Goal: Find specific page/section: Find specific page/section

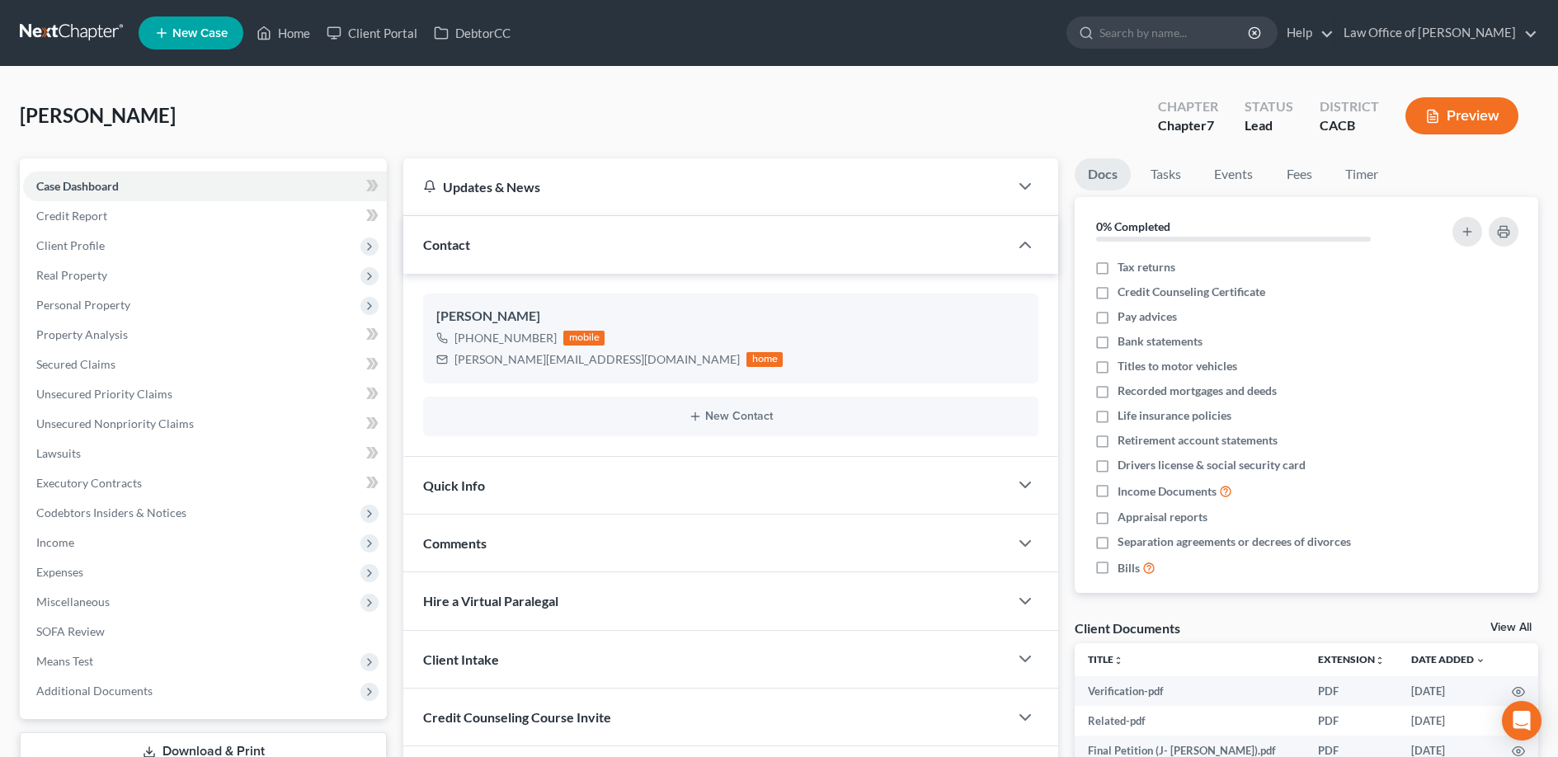
click at [69, 27] on link at bounding box center [73, 33] width 106 height 30
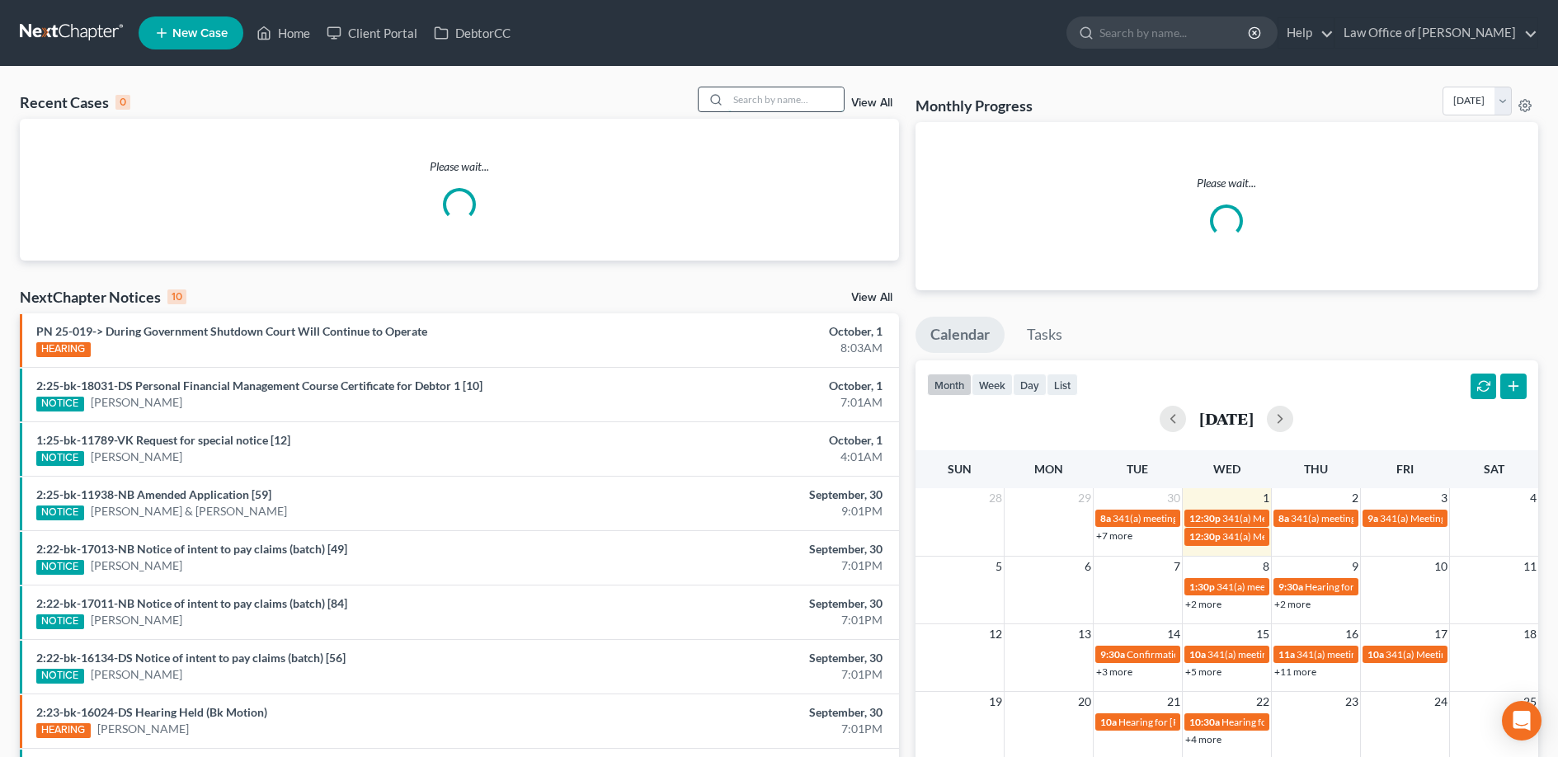
click at [747, 103] on input "search" at bounding box center [785, 99] width 115 height 24
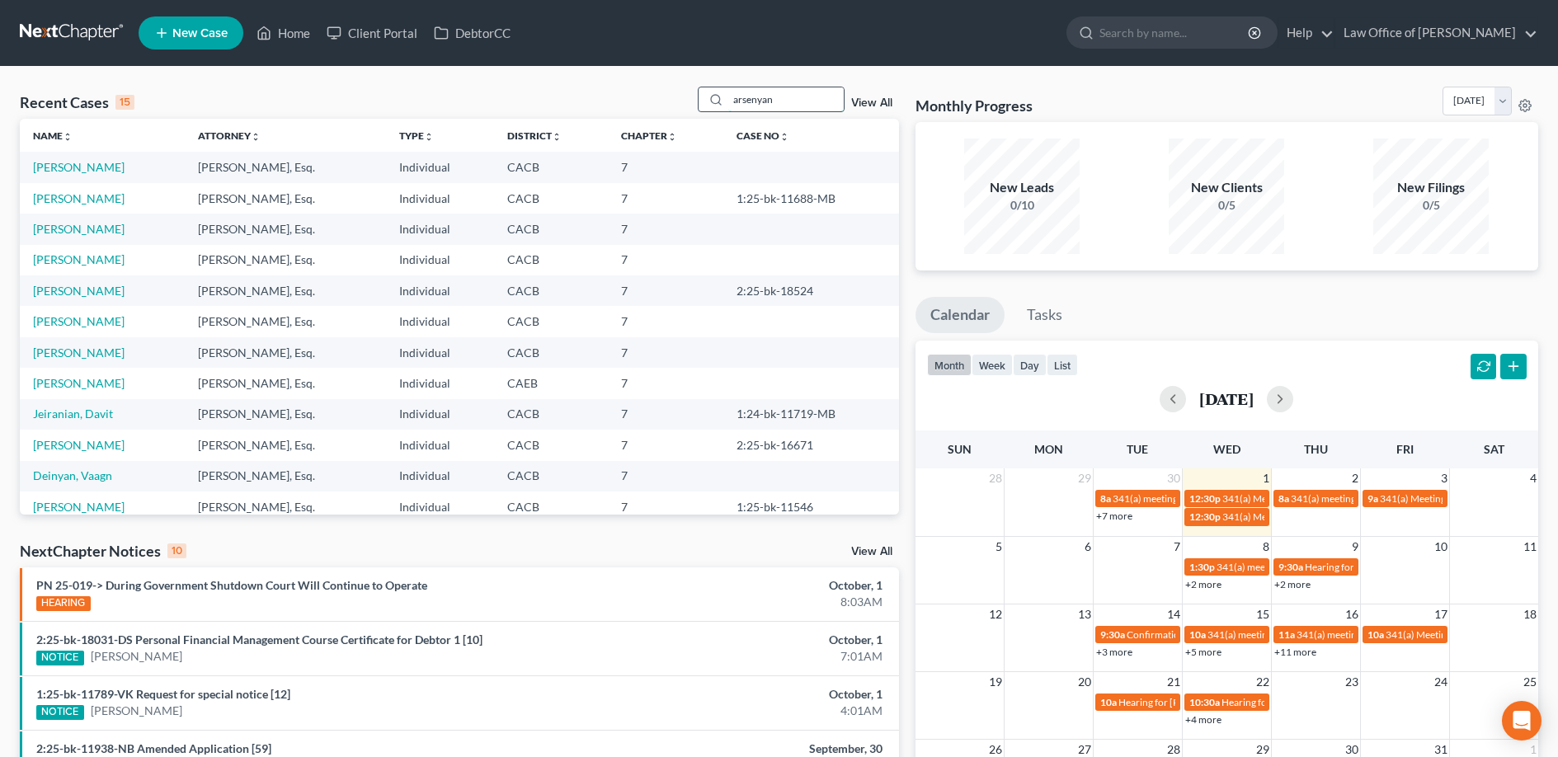
type input "arsenyan"
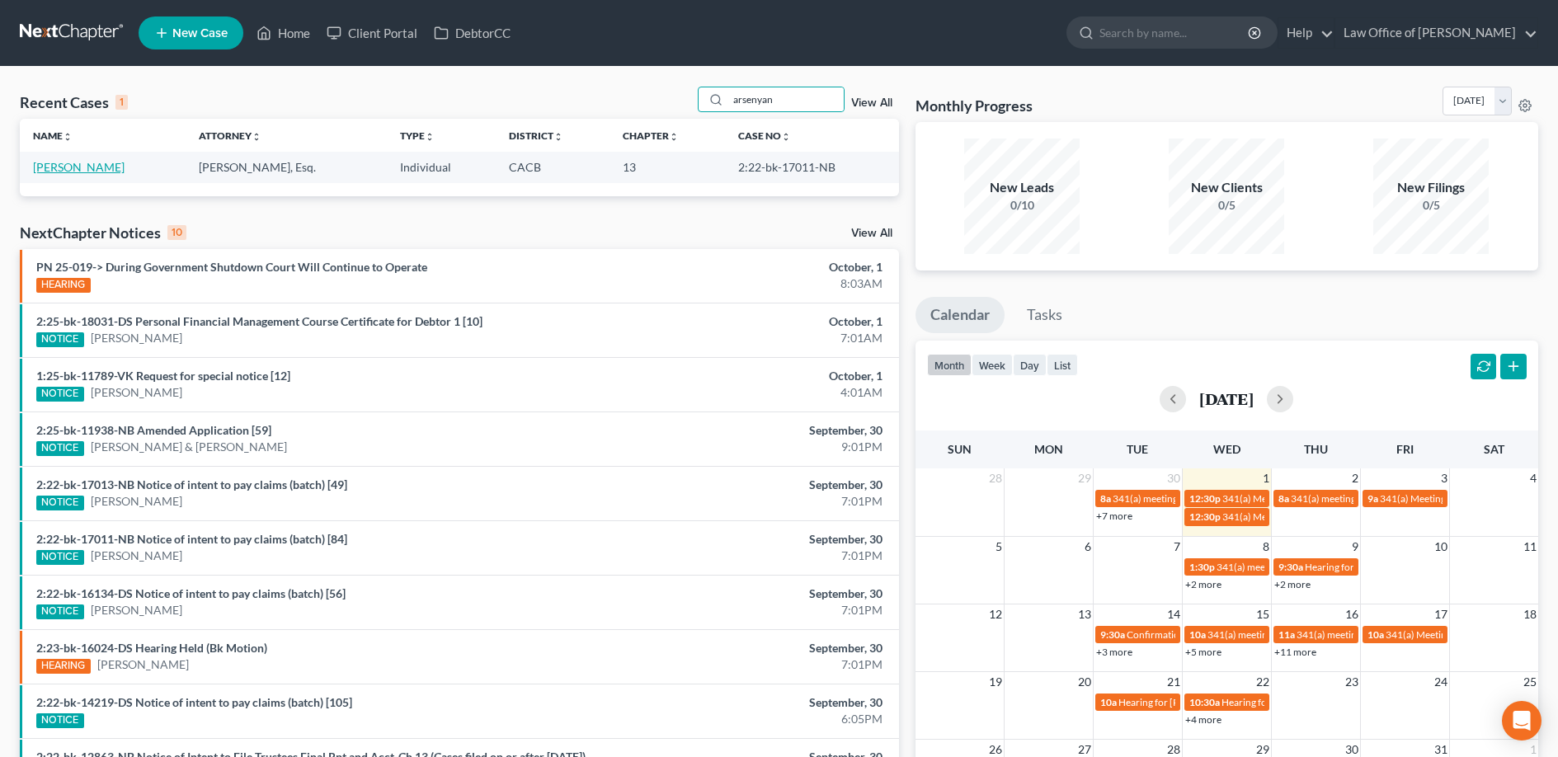
click at [69, 161] on link "[PERSON_NAME]" at bounding box center [79, 167] width 92 height 14
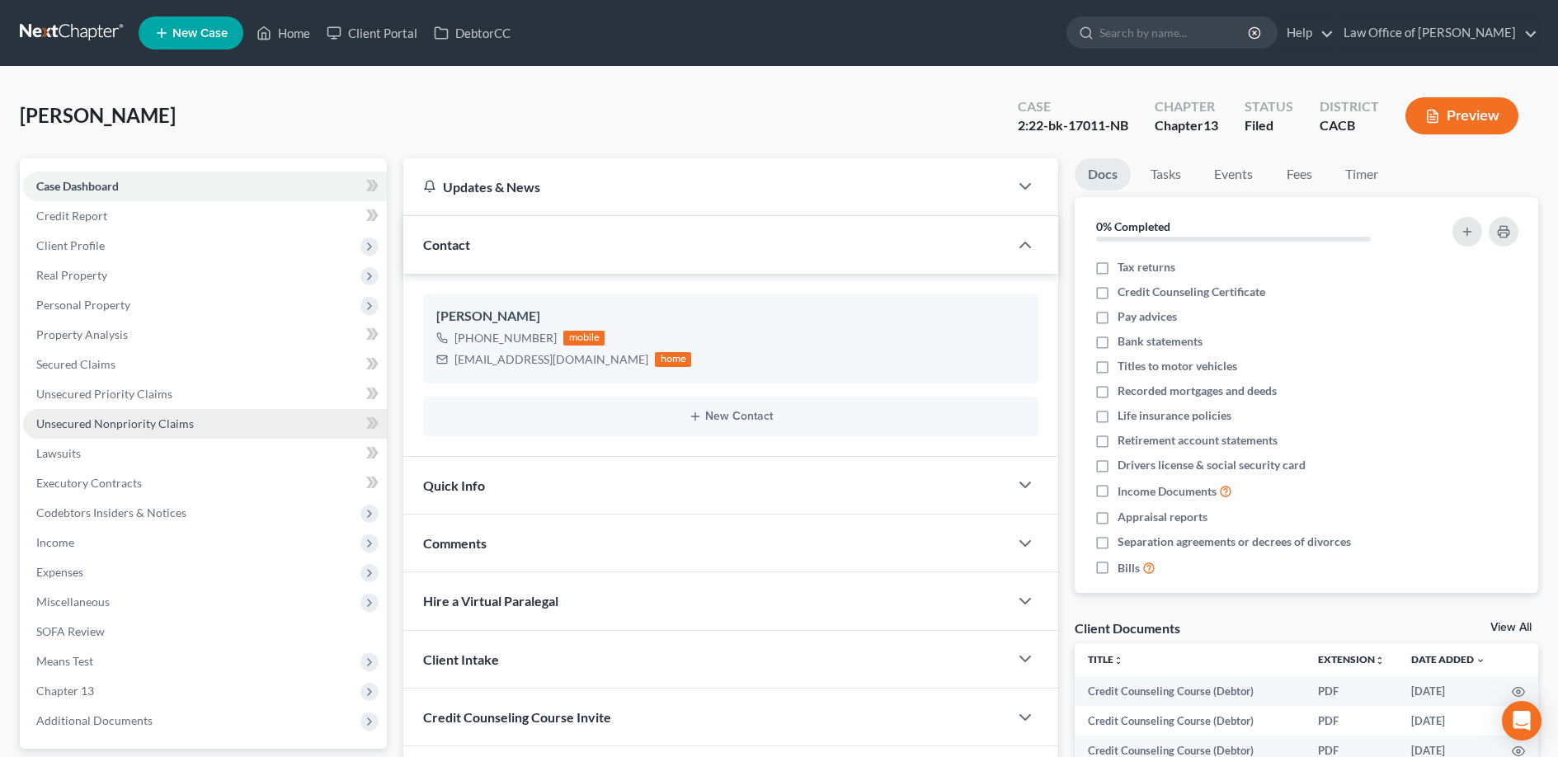
click at [186, 426] on span "Unsecured Nonpriority Claims" at bounding box center [115, 424] width 158 height 14
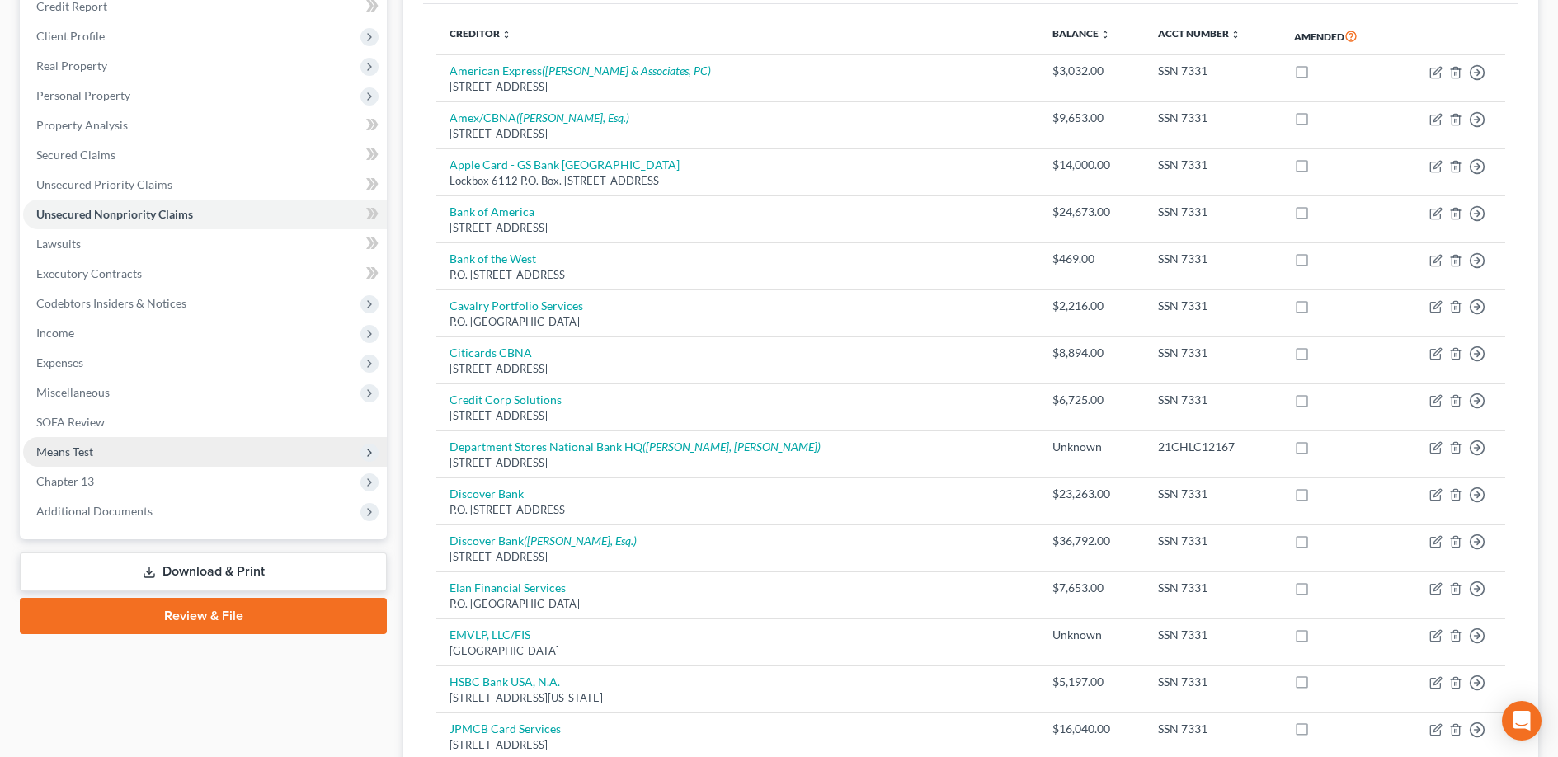
scroll to position [229, 0]
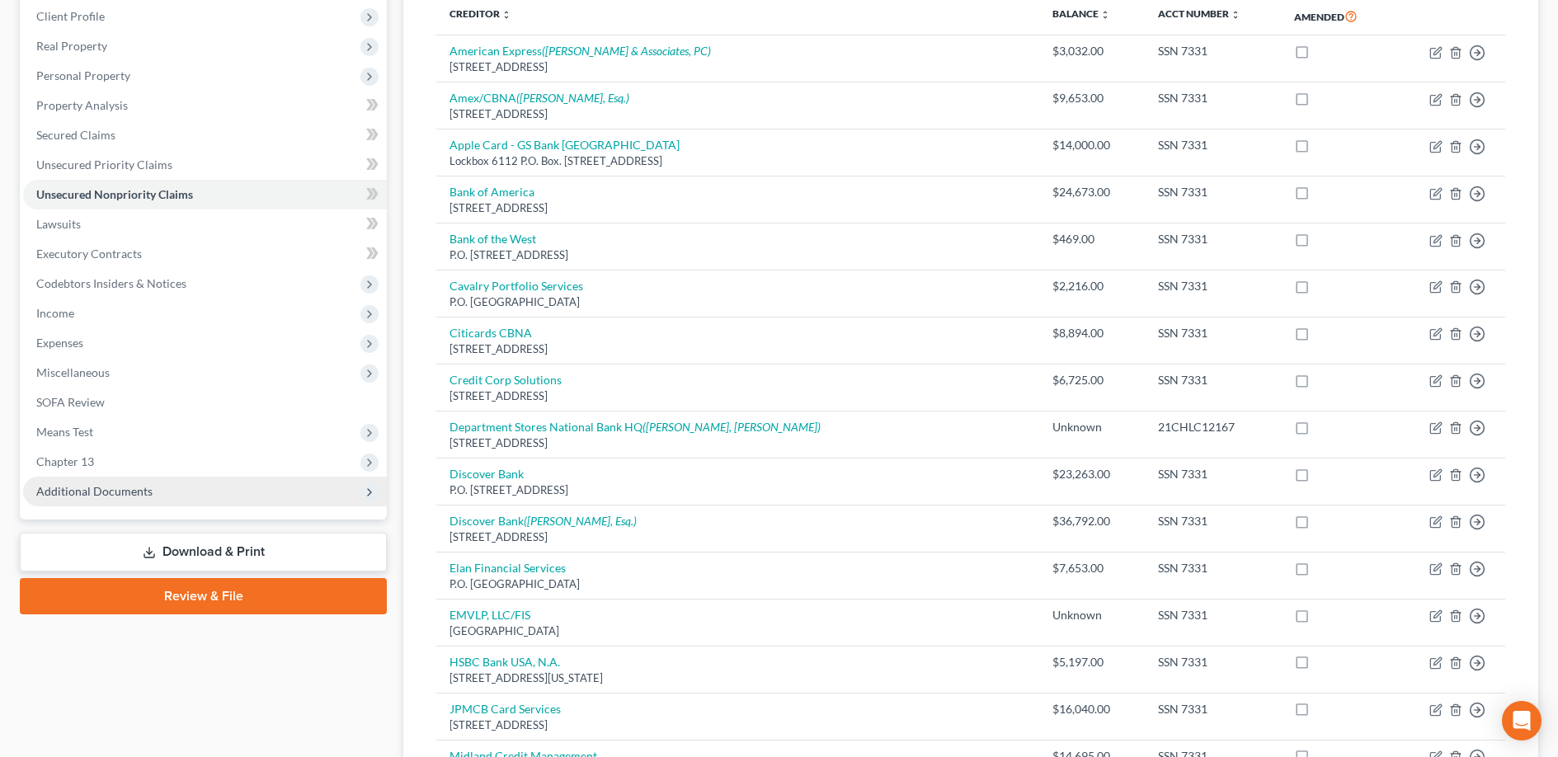
click at [132, 495] on span "Additional Documents" at bounding box center [94, 491] width 116 height 14
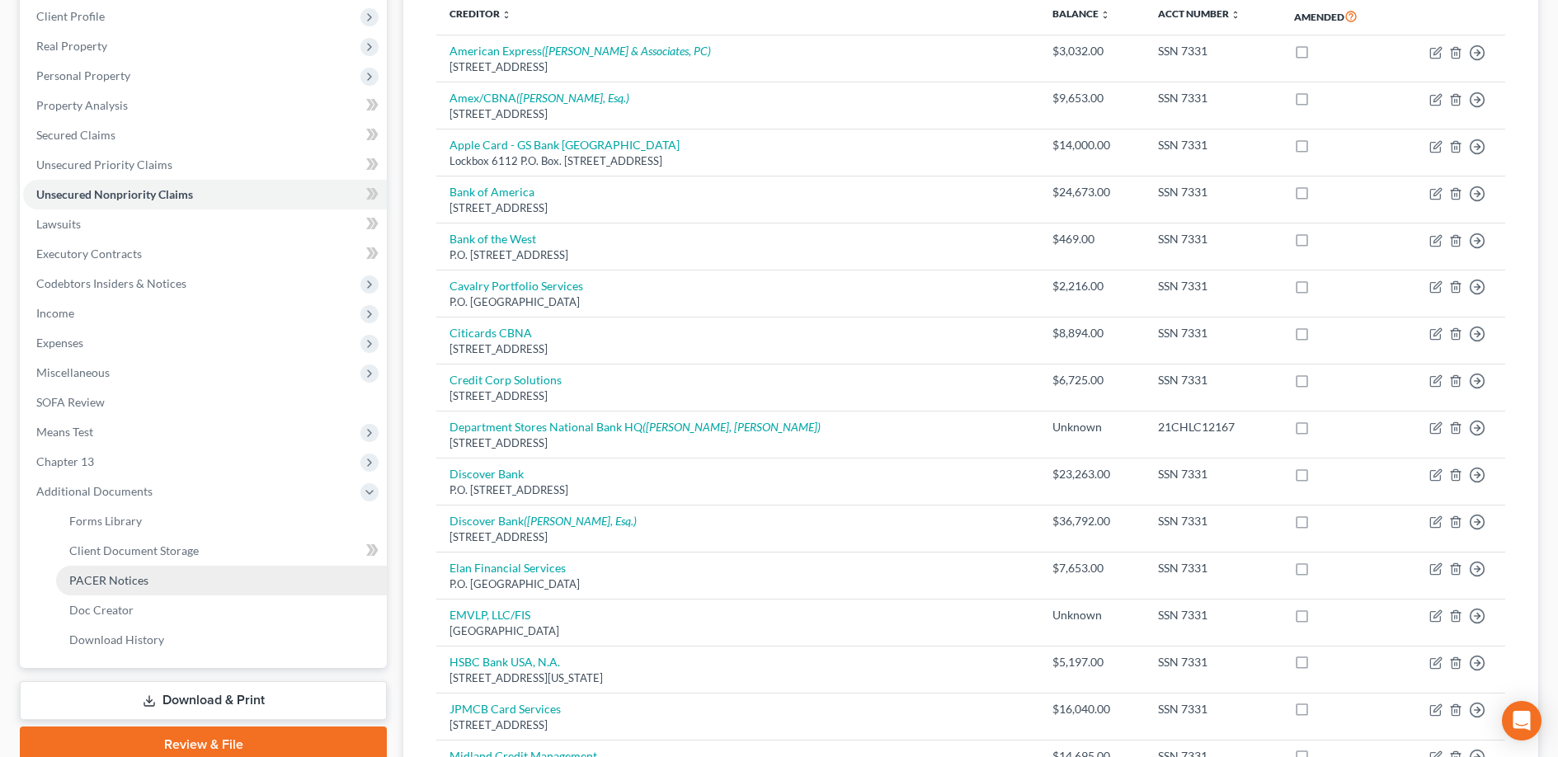
click at [136, 578] on span "PACER Notices" at bounding box center [108, 580] width 79 height 14
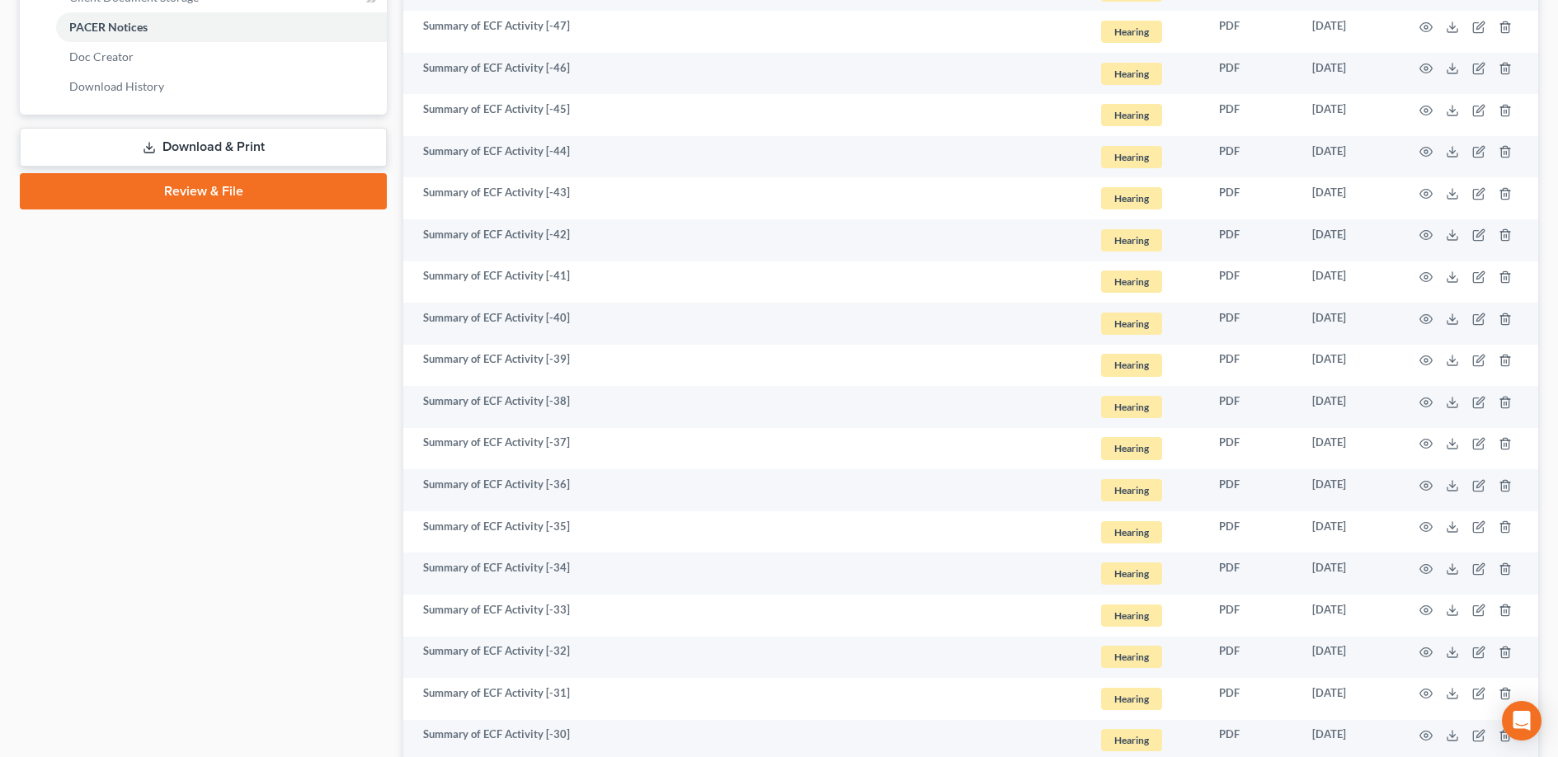
scroll to position [90, 0]
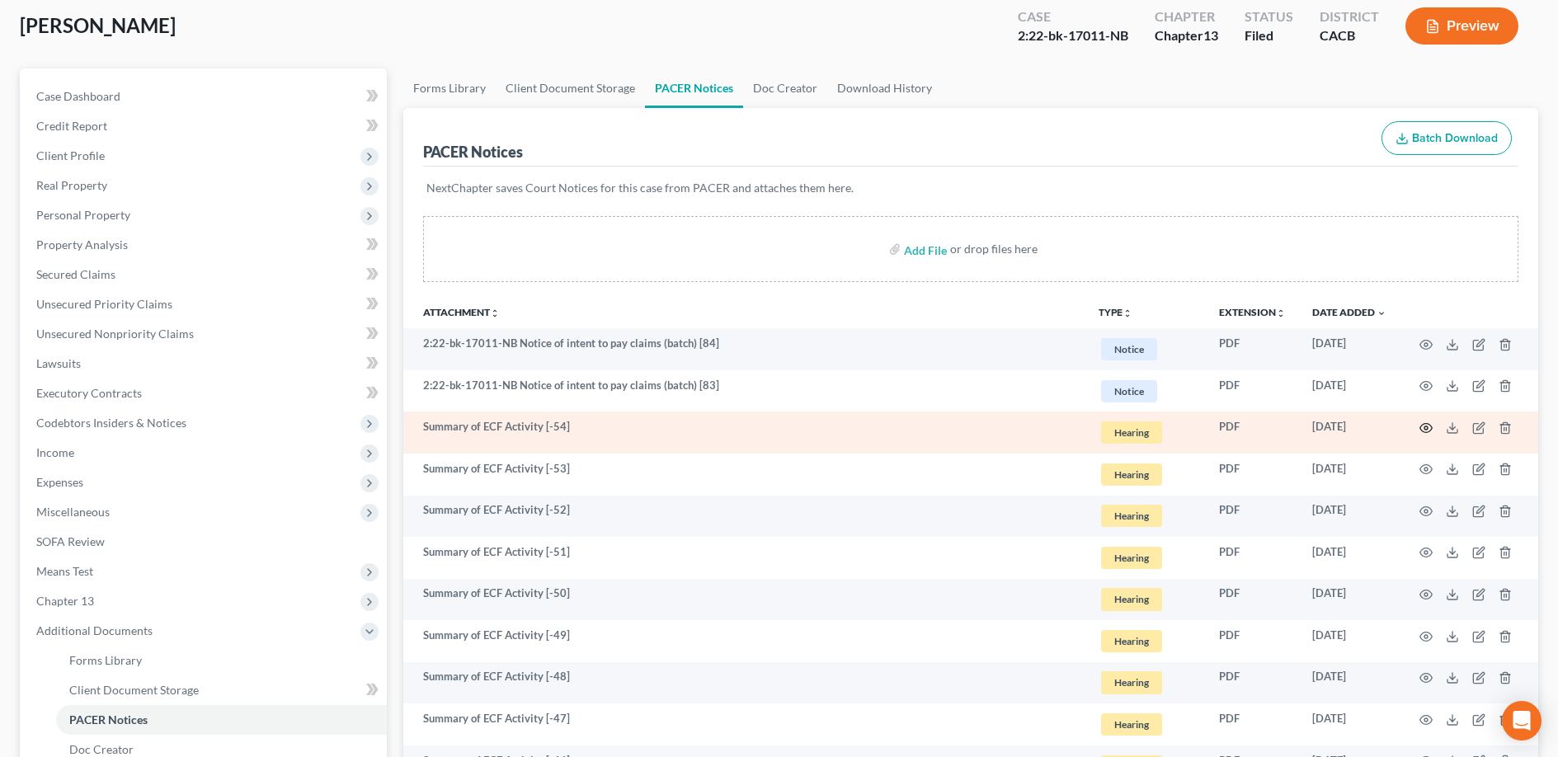
click at [1428, 426] on circle "button" at bounding box center [1426, 427] width 3 height 3
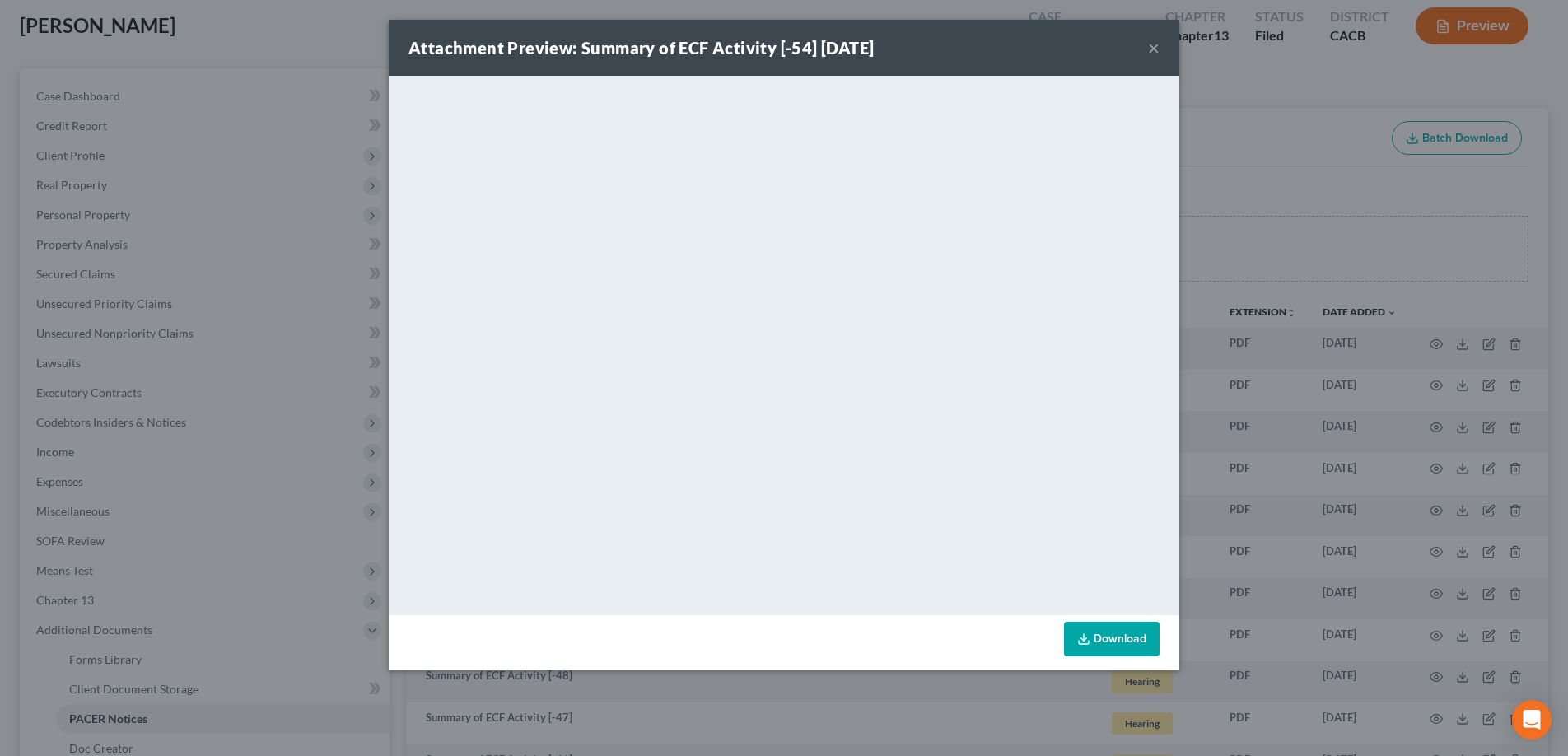
click at [1152, 45] on button "×" at bounding box center [1154, 48] width 12 height 20
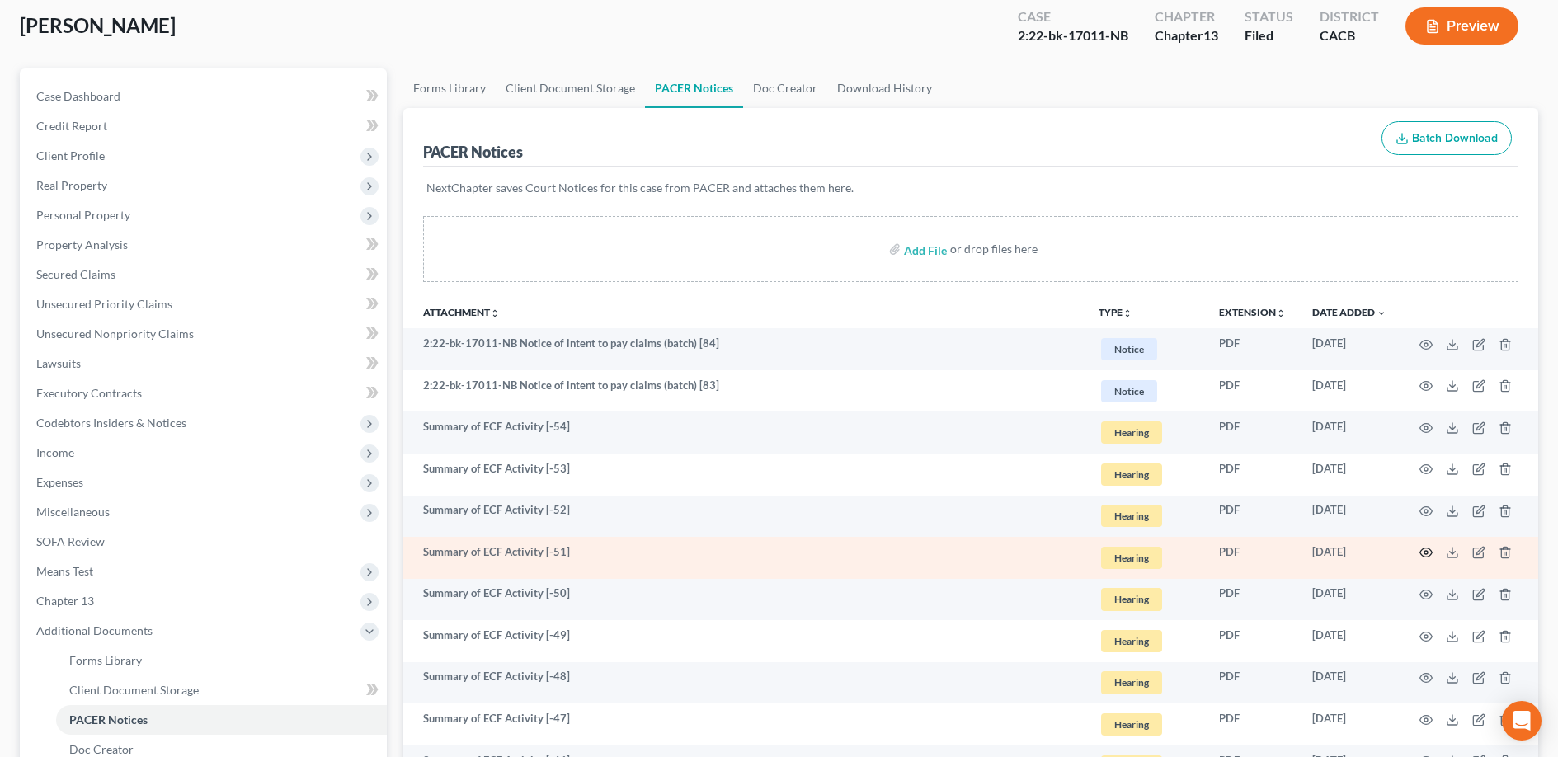
click at [1425, 553] on icon "button" at bounding box center [1426, 552] width 13 height 13
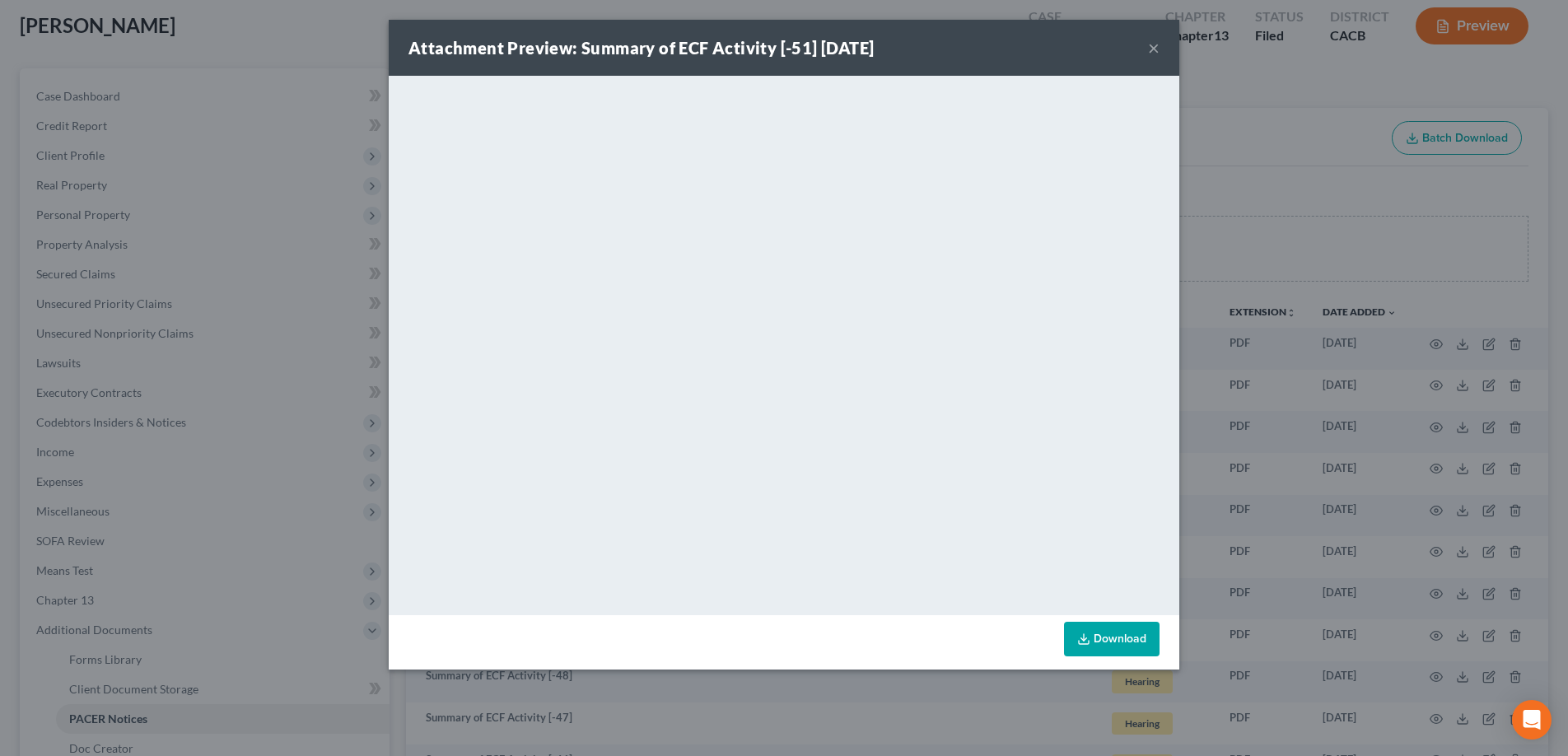
click at [1155, 47] on button "×" at bounding box center [1154, 48] width 12 height 20
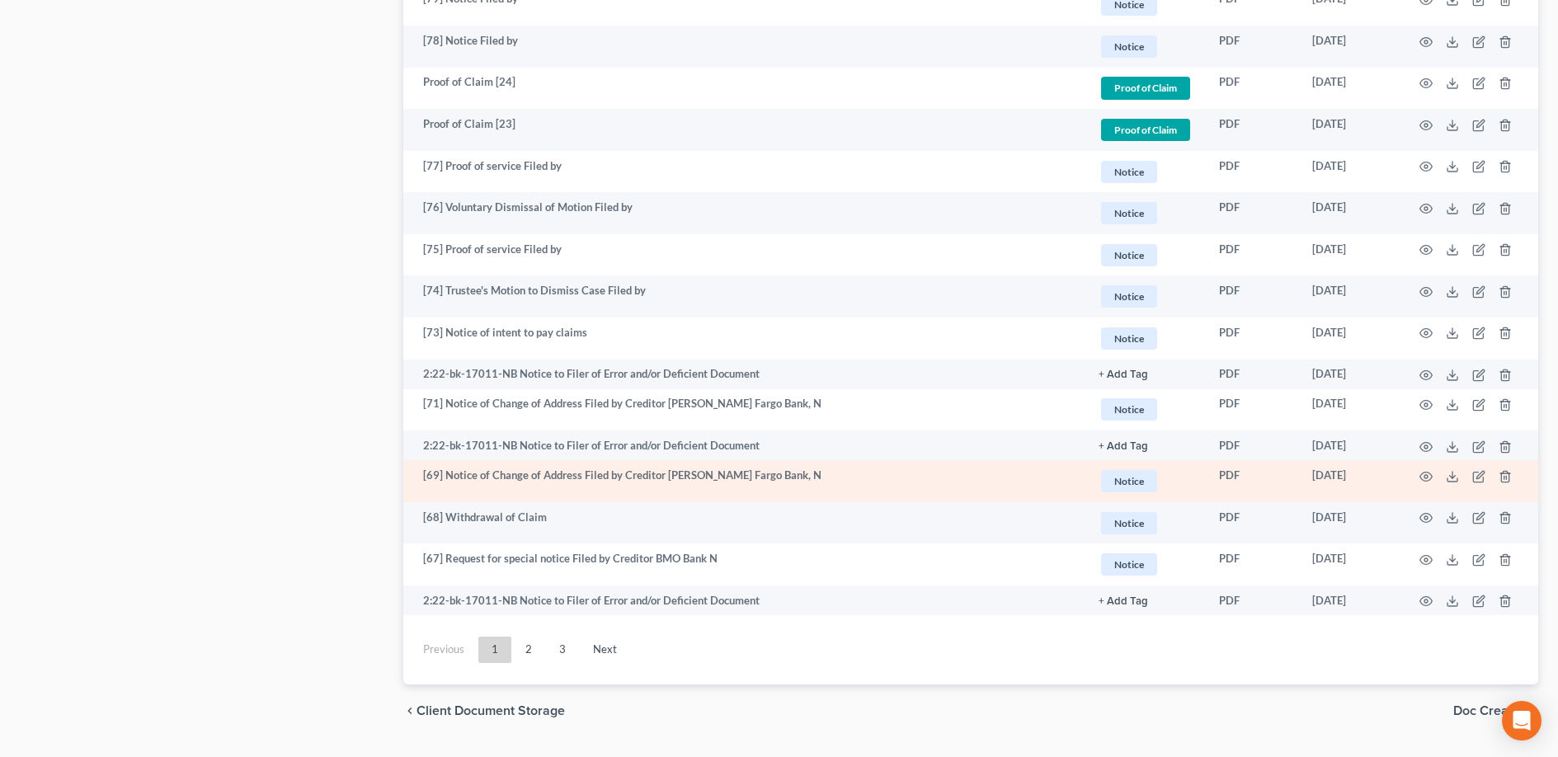
scroll to position [2937, 0]
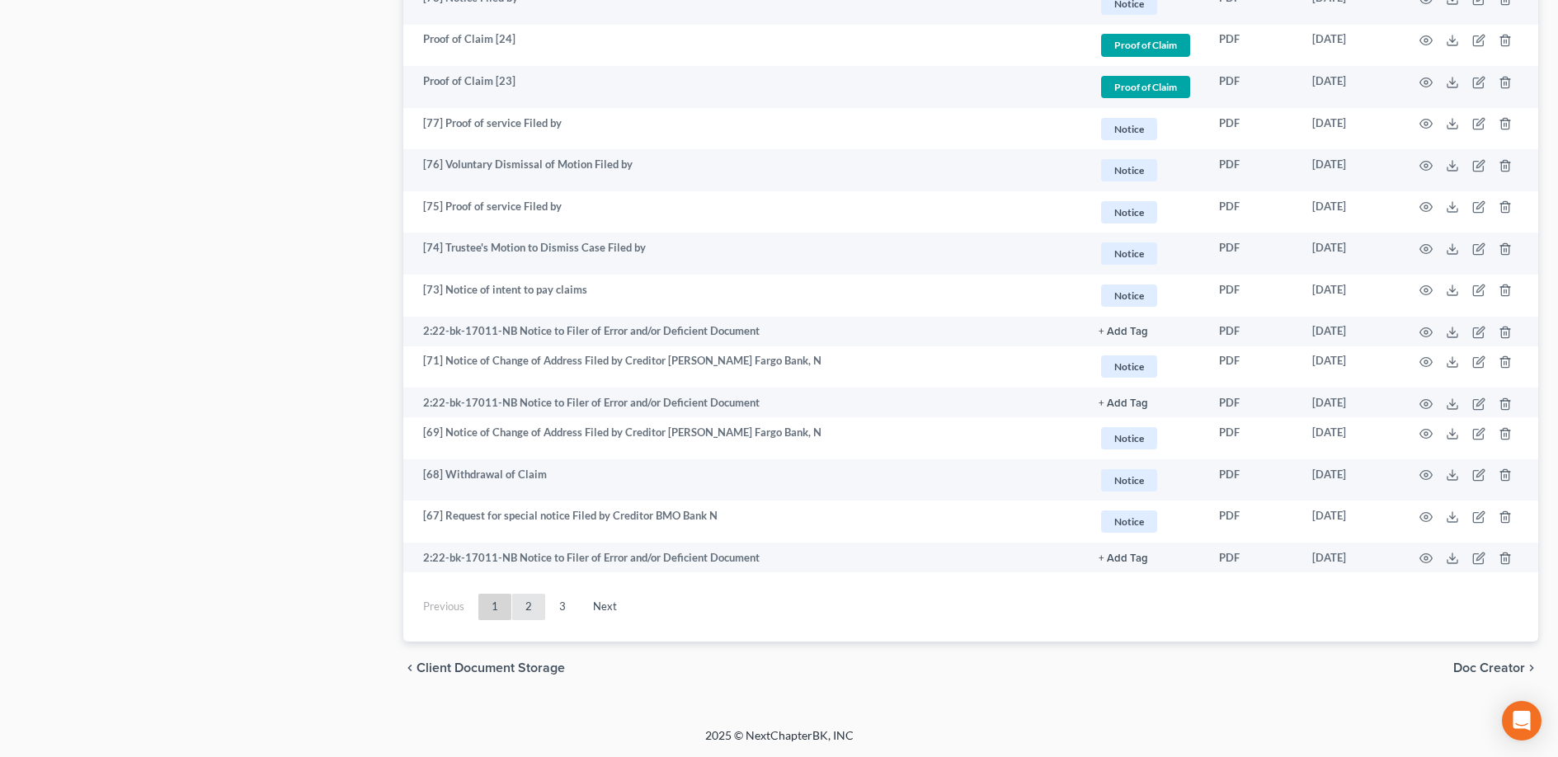
click at [528, 617] on link "2" at bounding box center [528, 607] width 33 height 26
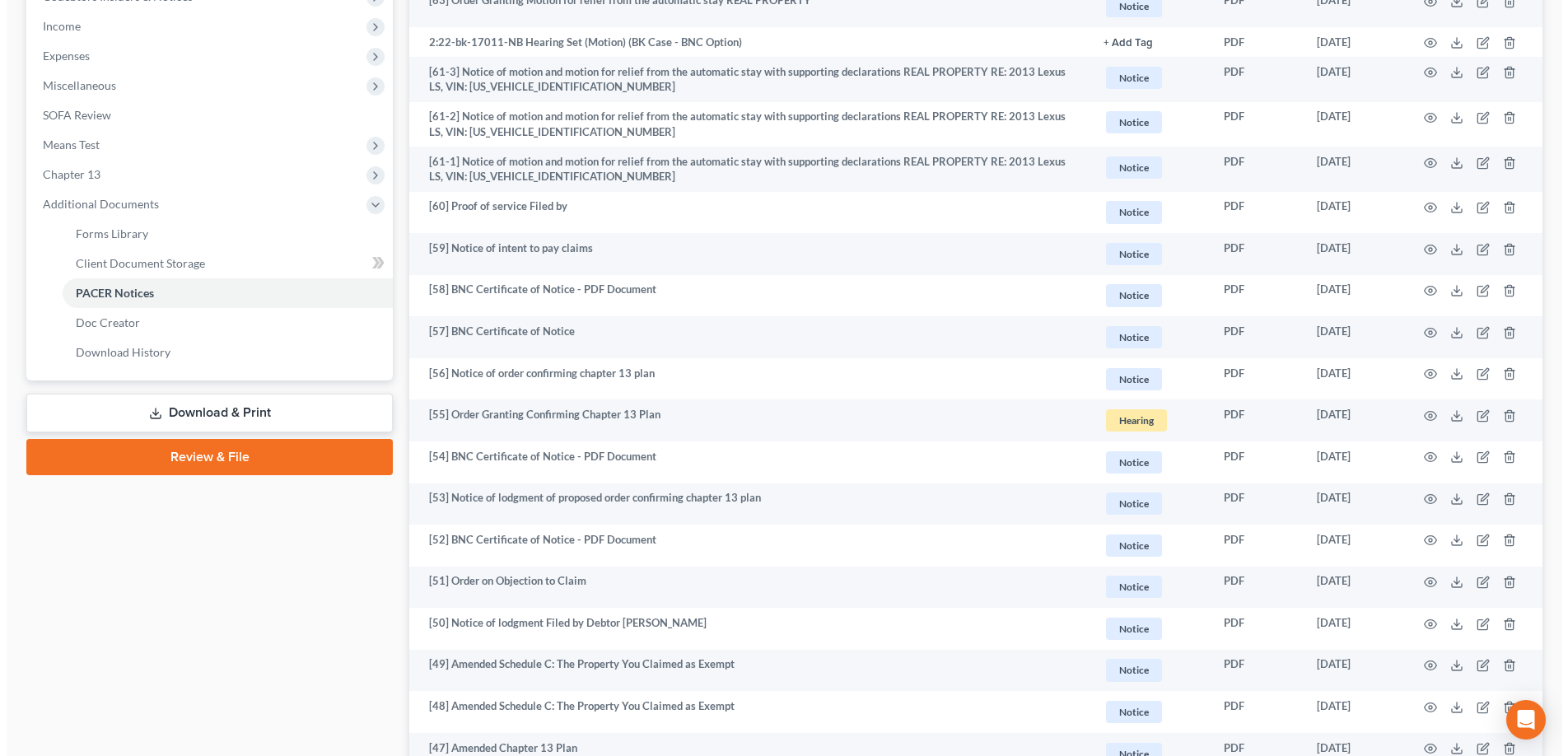
scroll to position [514, 0]
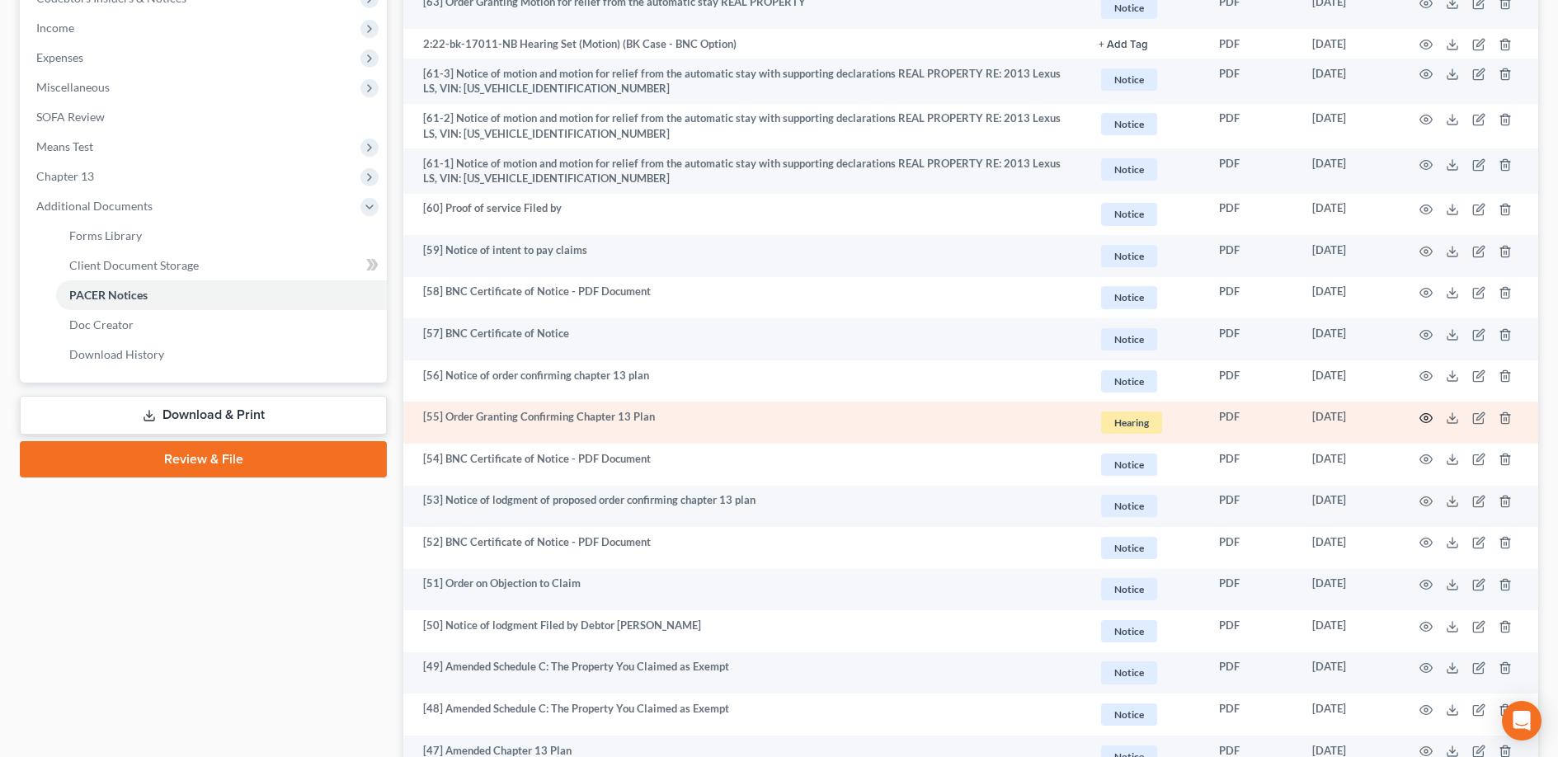
click at [1425, 417] on circle "button" at bounding box center [1426, 418] width 3 height 3
